Goal: Complete application form

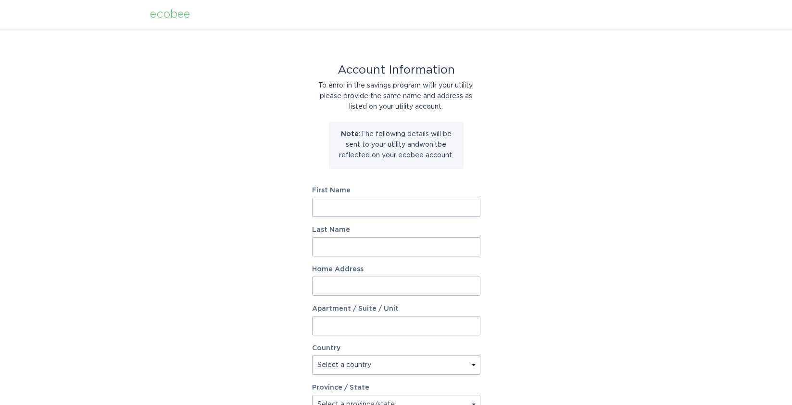
click at [384, 203] on input "First Name" at bounding box center [396, 207] width 168 height 19
type input "[PERSON_NAME]"
type input "[STREET_ADDRESS][PERSON_NAME]"
select select "US"
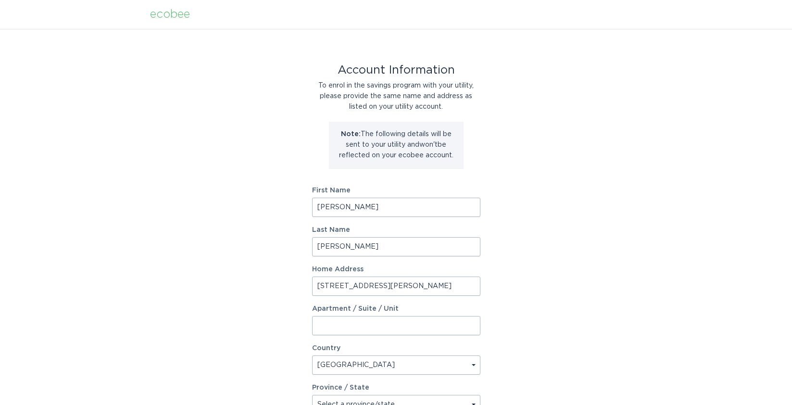
type input "Northridge"
type input "91324"
select select "CA"
drag, startPoint x: 361, startPoint y: 252, endPoint x: 306, endPoint y: 247, distance: 55.5
click at [306, 247] on div "Account Information To enrol in the savings program with your utility, please p…" at bounding box center [396, 294] width 792 height 531
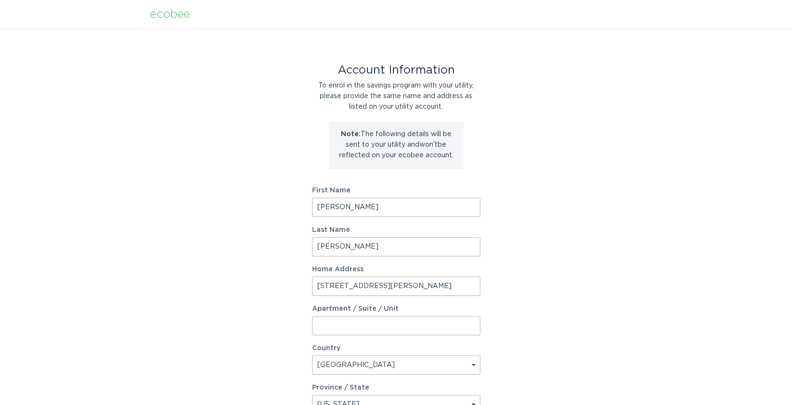
type input "[PERSON_NAME]"
click at [575, 246] on div "Account Information To enrol in the savings program with your utility, please p…" at bounding box center [396, 294] width 792 height 531
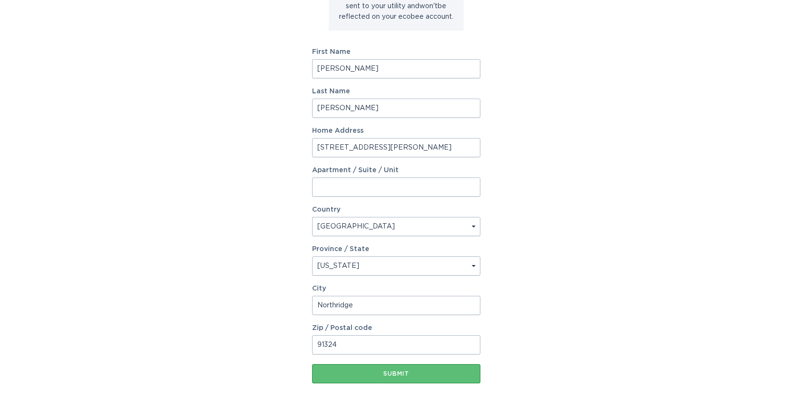
scroll to position [180, 0]
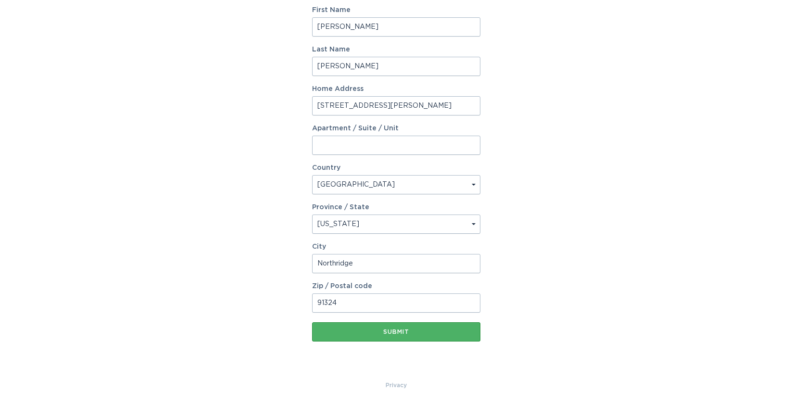
click at [378, 336] on button "Submit" at bounding box center [396, 331] width 168 height 19
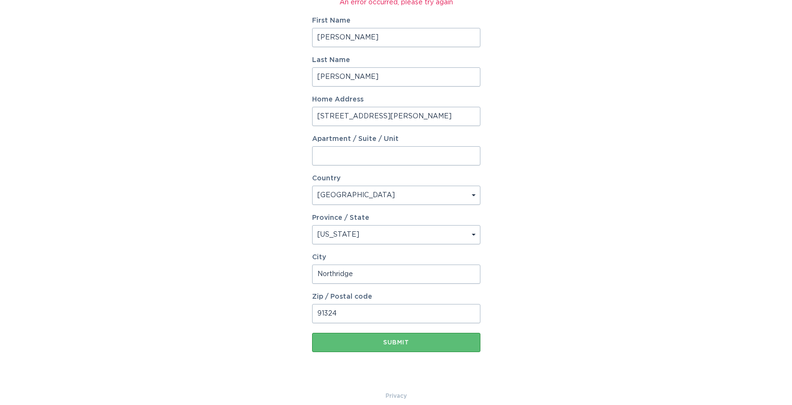
scroll to position [191, 0]
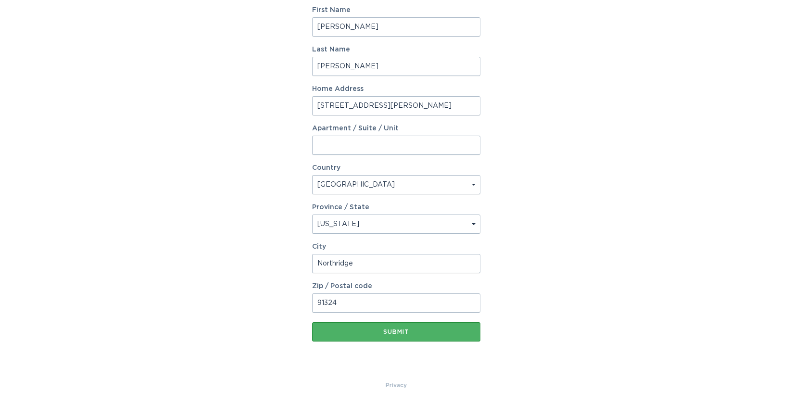
click at [402, 328] on button "Submit" at bounding box center [396, 331] width 168 height 19
